Goal: Find specific page/section: Find specific page/section

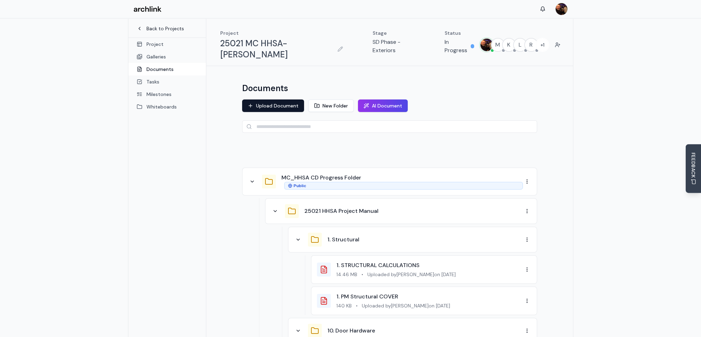
click at [165, 28] on link "Back to Projects" at bounding box center [167, 28] width 61 height 7
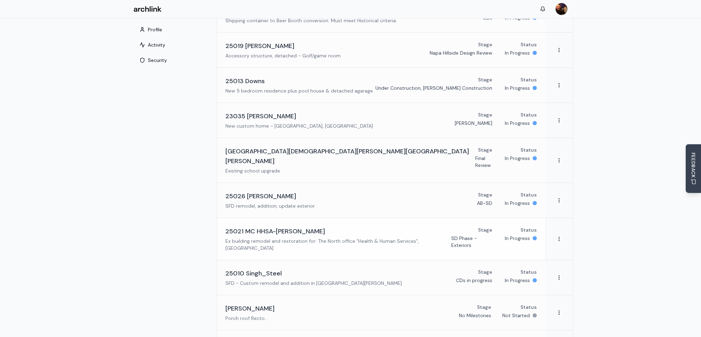
scroll to position [69, 0]
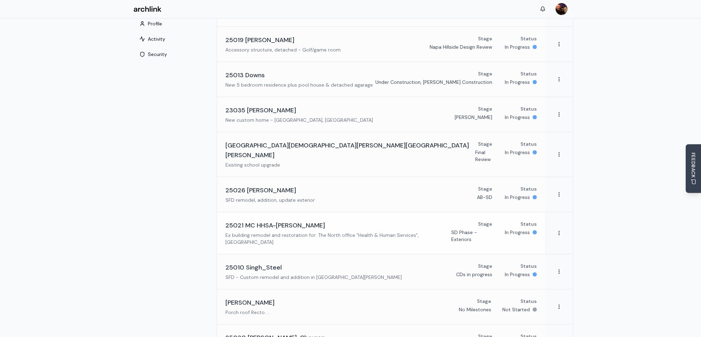
click at [285, 221] on h3 "25021 MC HHSA-[PERSON_NAME]" at bounding box center [276, 226] width 100 height 10
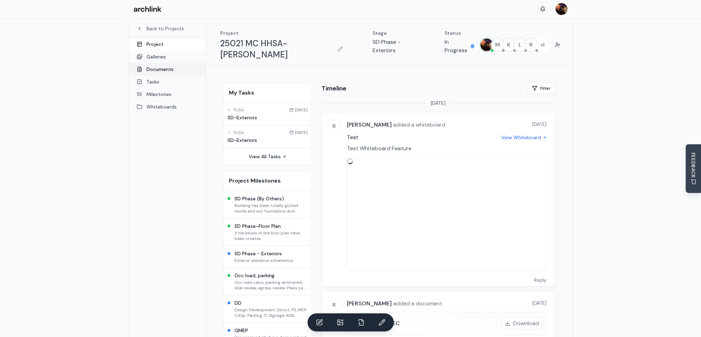
click at [162, 69] on link "Documents" at bounding box center [167, 69] width 78 height 13
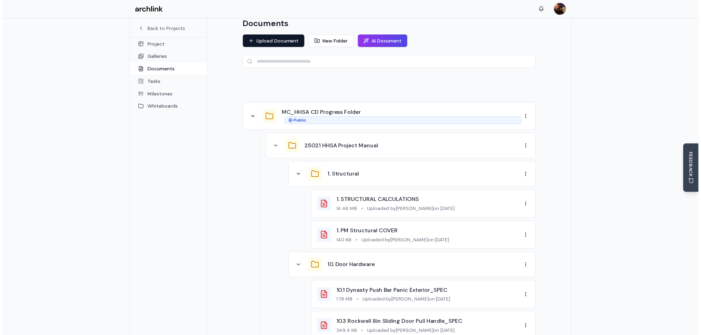
scroll to position [69, 0]
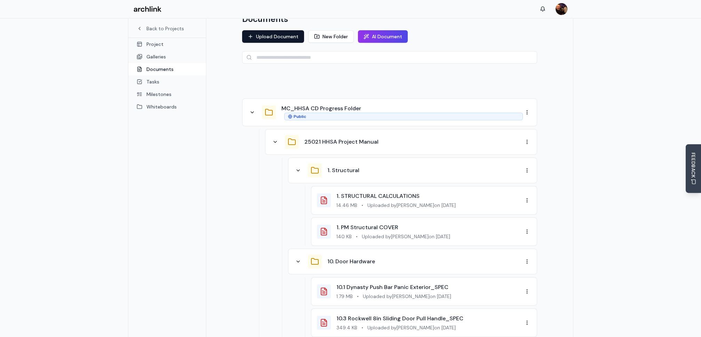
click at [274, 135] on div "25021 HHSA Project Manual" at bounding box center [397, 142] width 252 height 14
click at [275, 139] on icon at bounding box center [276, 142] width 6 height 6
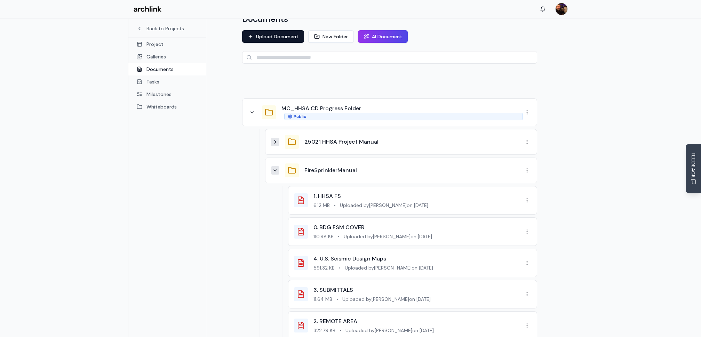
click at [275, 168] on icon at bounding box center [276, 171] width 6 height 6
